Goal: Information Seeking & Learning: Learn about a topic

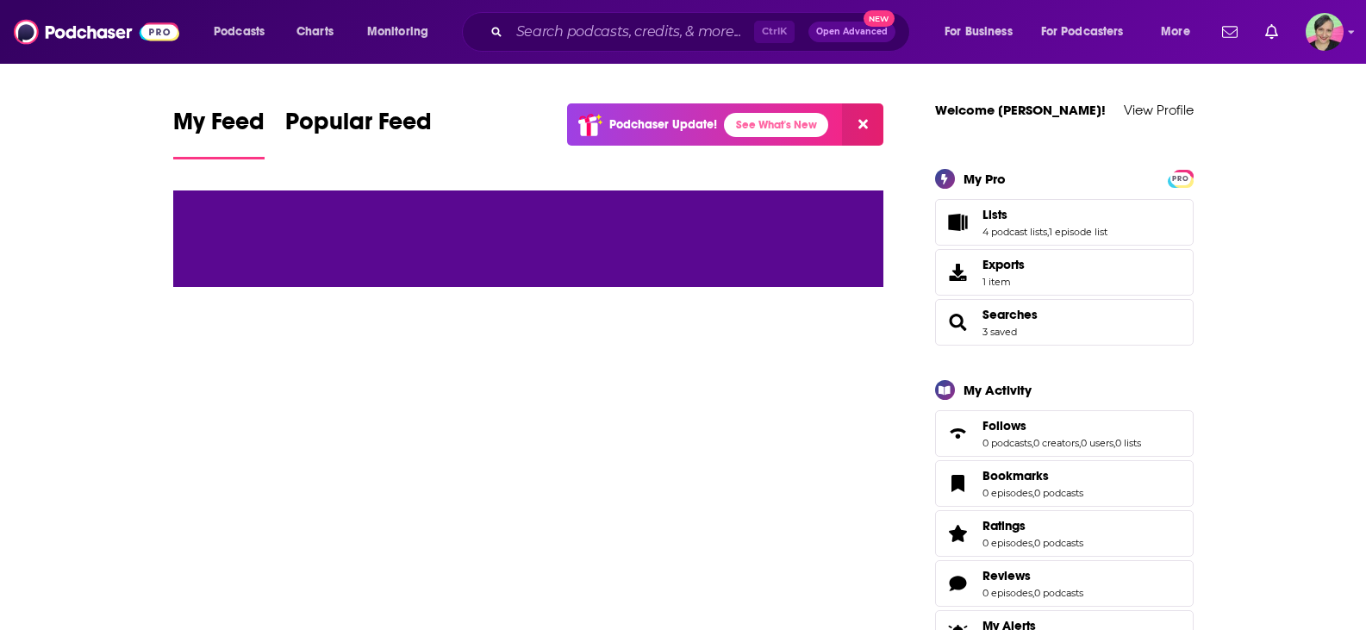
click at [529, 16] on div "Ctrl K Open Advanced New" at bounding box center [686, 32] width 448 height 40
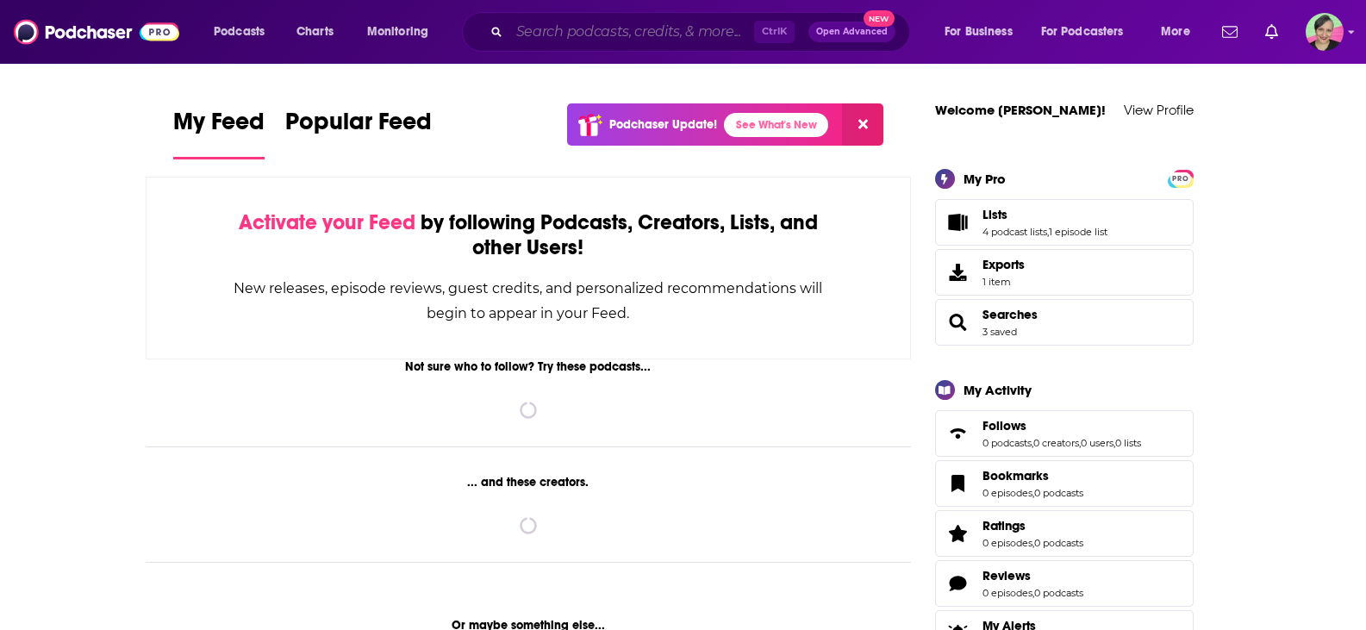
click at [543, 33] on input "Search podcasts, credits, & more..." at bounding box center [631, 32] width 245 height 28
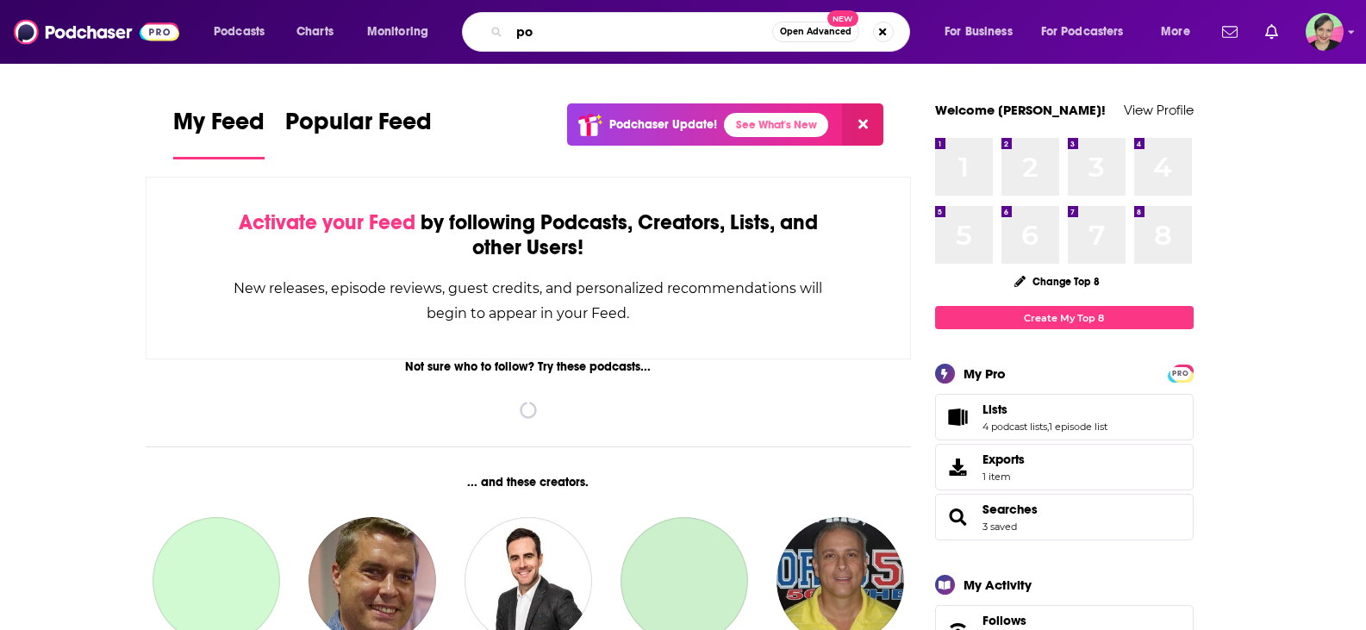
type input "p"
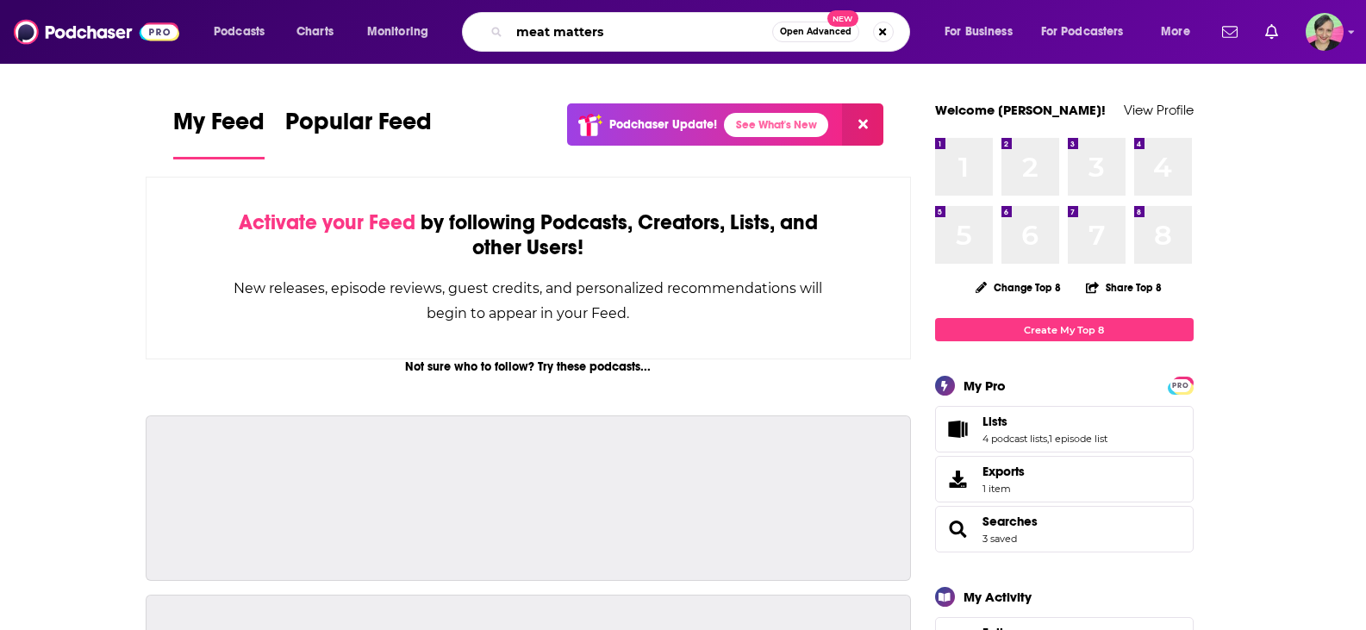
type input "meat matters"
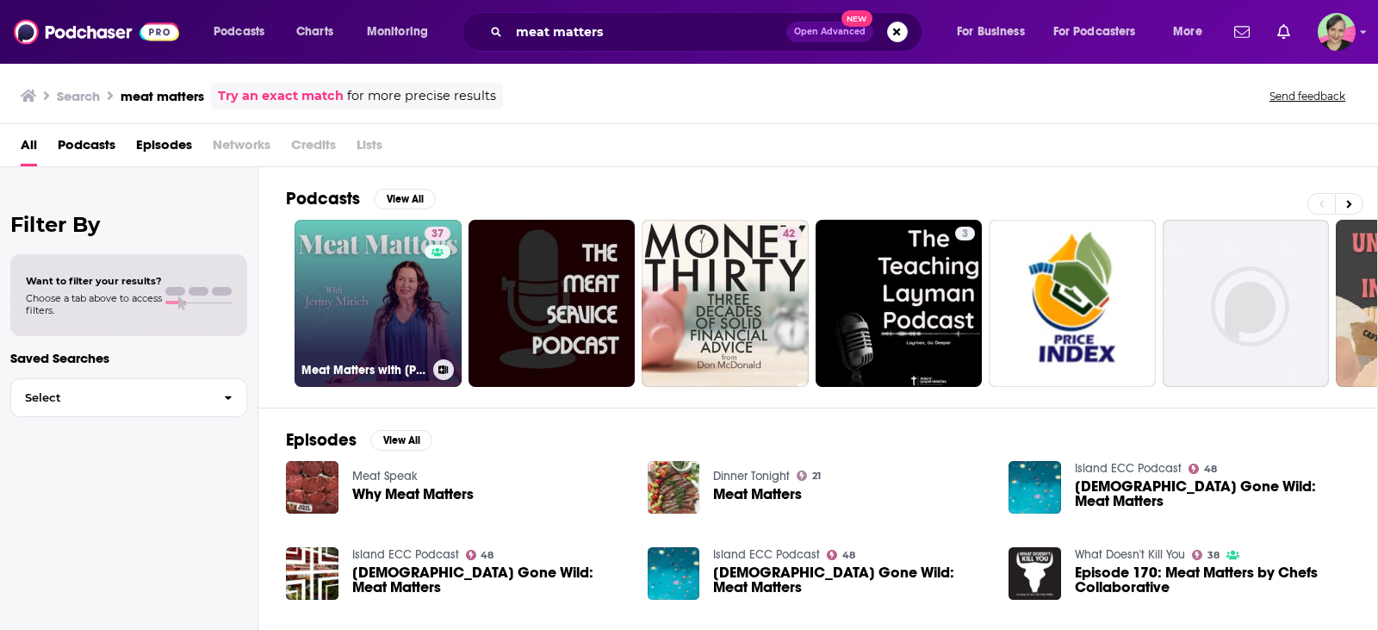
click at [343, 274] on link "37 Meat Matters with [PERSON_NAME]" at bounding box center [378, 303] width 167 height 167
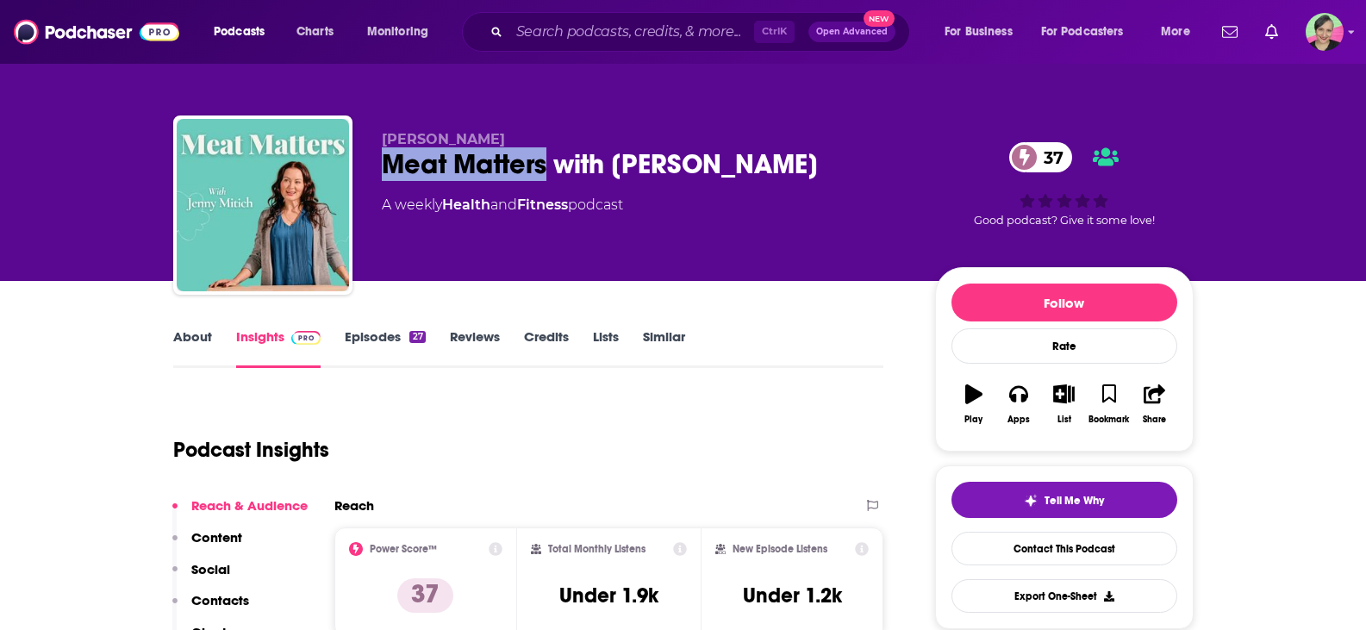
drag, startPoint x: 394, startPoint y: 162, endPoint x: 545, endPoint y: 166, distance: 151.7
click at [545, 166] on div "[PERSON_NAME] Meat Matters with [PERSON_NAME] 37 A weekly Health and Fitness po…" at bounding box center [683, 208] width 1020 height 186
copy h2 "Meat Matters"
